Goal: Navigation & Orientation: Understand site structure

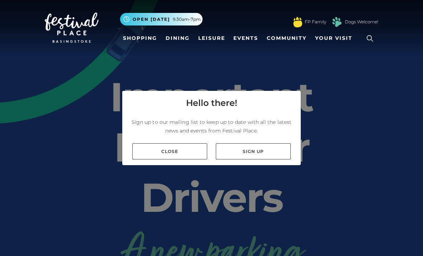
click at [172, 159] on link "Close" at bounding box center [169, 151] width 75 height 16
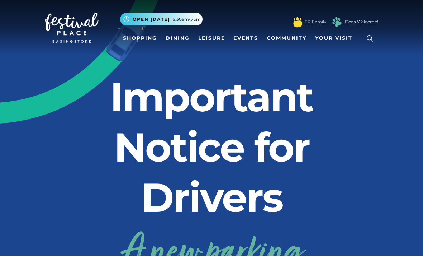
click at [173, 40] on link "Dining" at bounding box center [178, 38] width 30 height 13
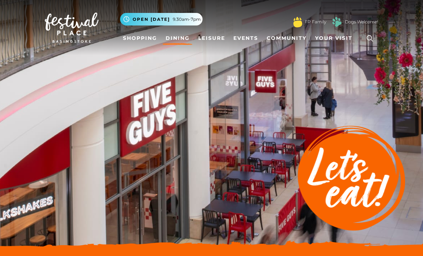
click at [138, 41] on link "Shopping" at bounding box center [140, 38] width 40 height 13
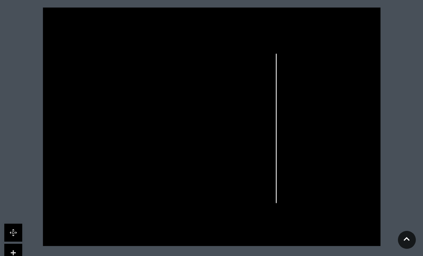
scroll to position [213, 0]
click at [406, 242] on icon at bounding box center [407, 238] width 6 height 7
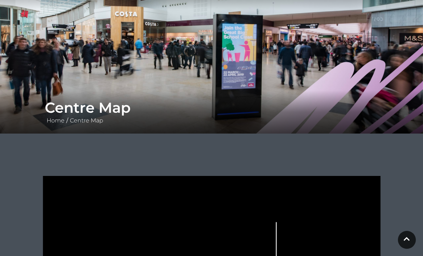
scroll to position [0, 0]
